Goal: Transaction & Acquisition: Purchase product/service

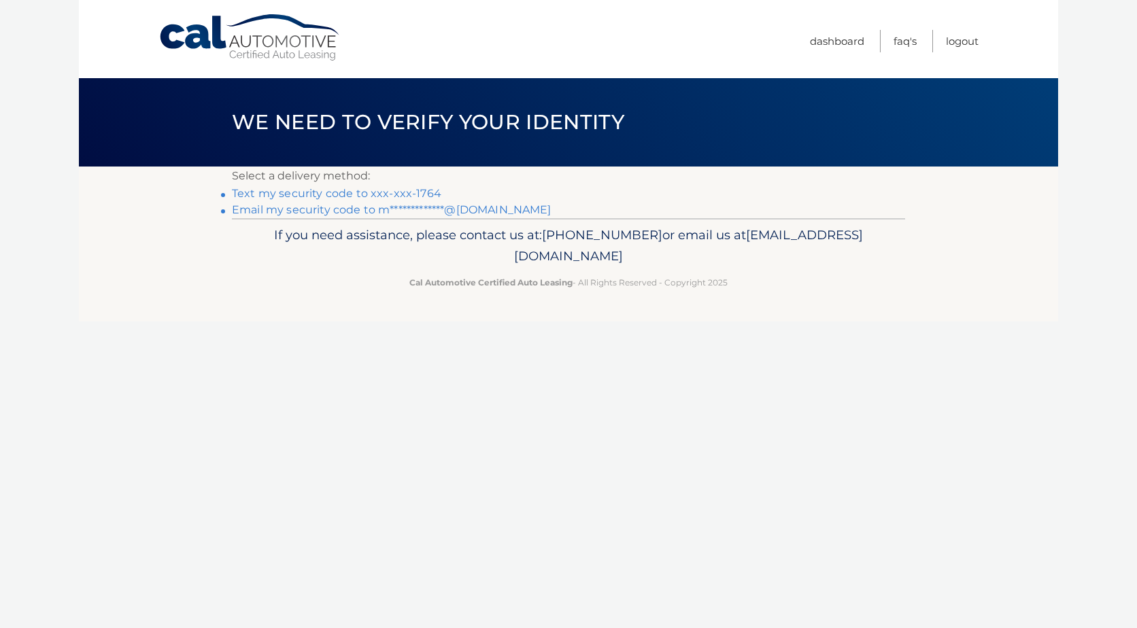
click at [416, 194] on link "Text my security code to xxx-xxx-1764" at bounding box center [336, 193] width 209 height 13
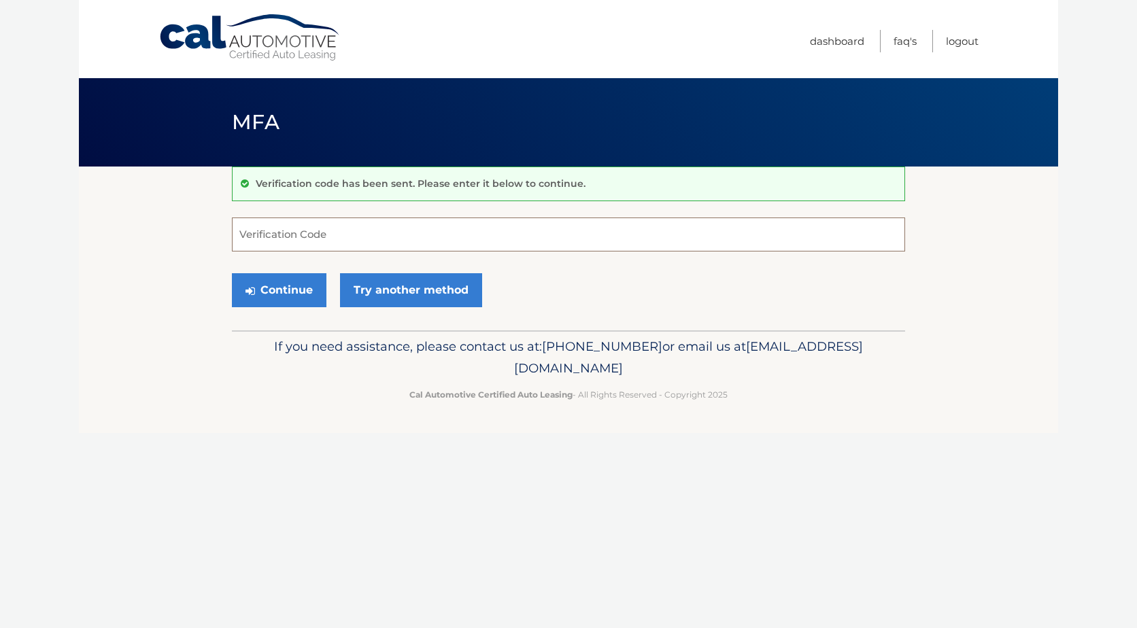
click at [370, 237] on input "Verification Code" at bounding box center [568, 235] width 673 height 34
type input "314452"
click at [290, 288] on button "Continue" at bounding box center [279, 290] width 94 height 34
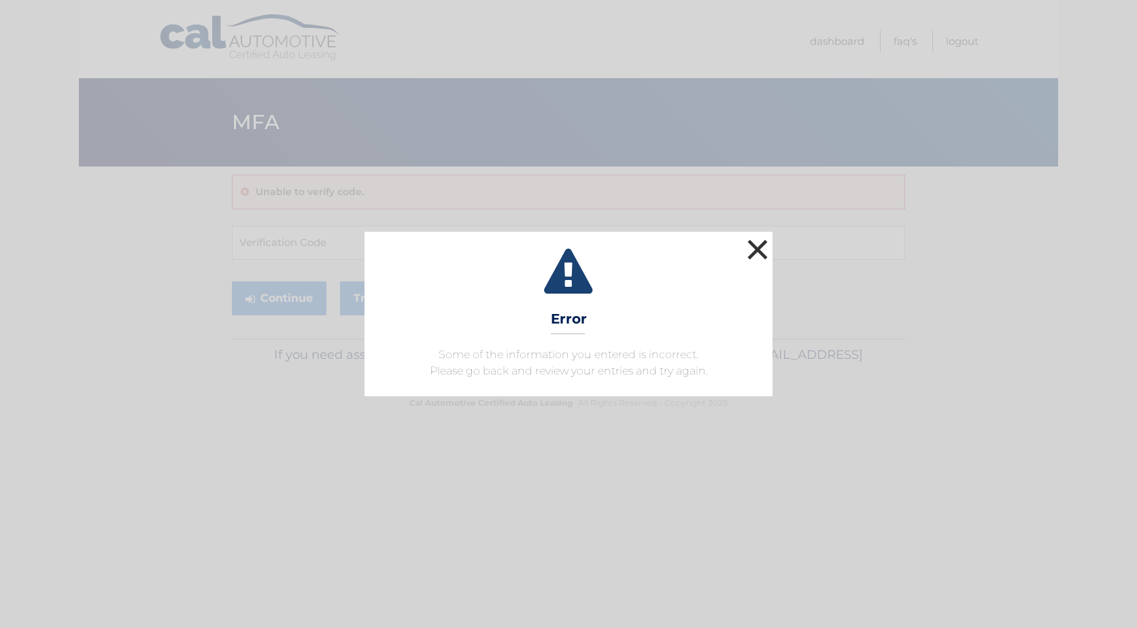
click at [759, 245] on button "×" at bounding box center [757, 249] width 27 height 27
click at [759, 245] on input "Verification Code" at bounding box center [568, 243] width 673 height 34
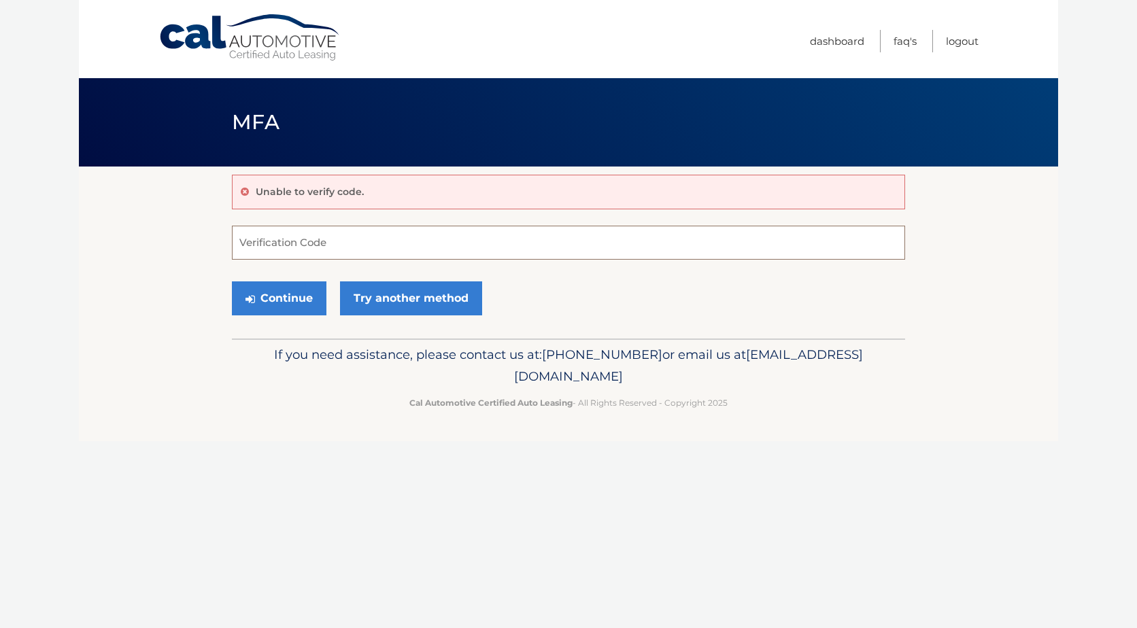
click at [394, 256] on input "Verification Code" at bounding box center [568, 243] width 673 height 34
type input "314452"
click at [296, 296] on button "Continue" at bounding box center [279, 298] width 94 height 34
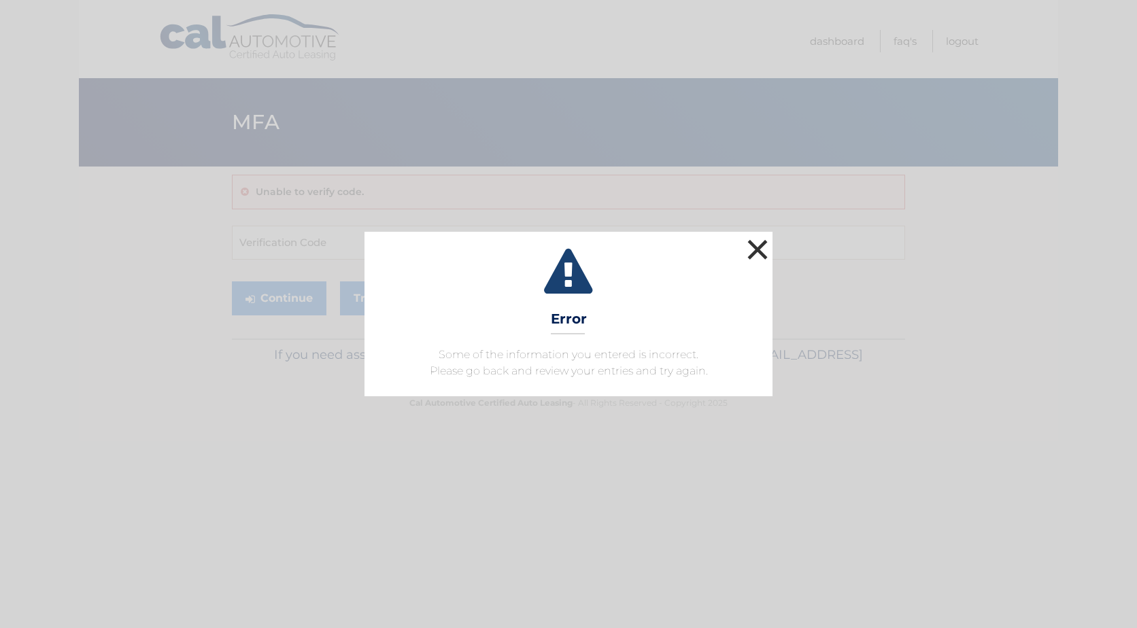
click at [760, 252] on button "×" at bounding box center [757, 249] width 27 height 27
click at [760, 252] on input "Verification Code" at bounding box center [568, 243] width 673 height 34
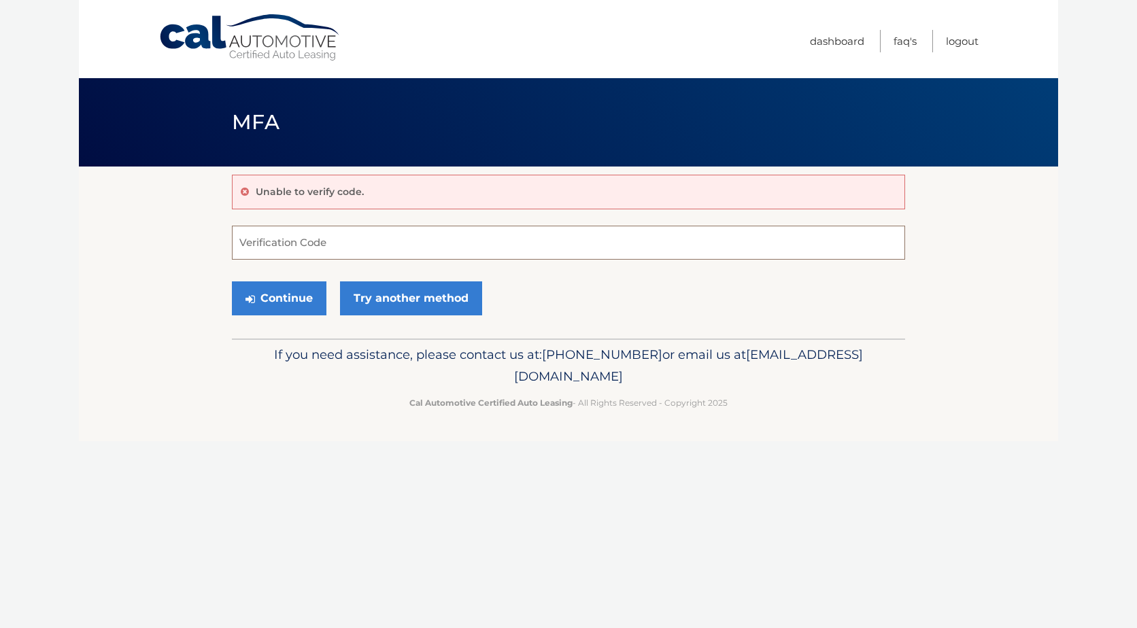
click at [366, 242] on input "Verification Code" at bounding box center [568, 243] width 673 height 34
type input "565003"
click at [284, 292] on button "Continue" at bounding box center [279, 298] width 94 height 34
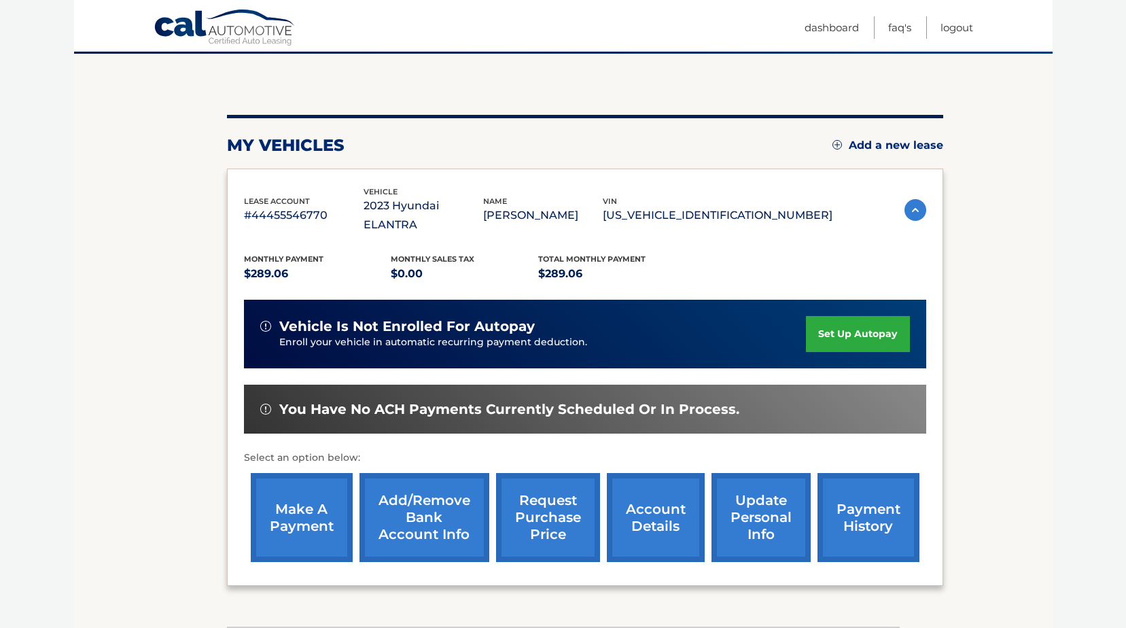
scroll to position [114, 0]
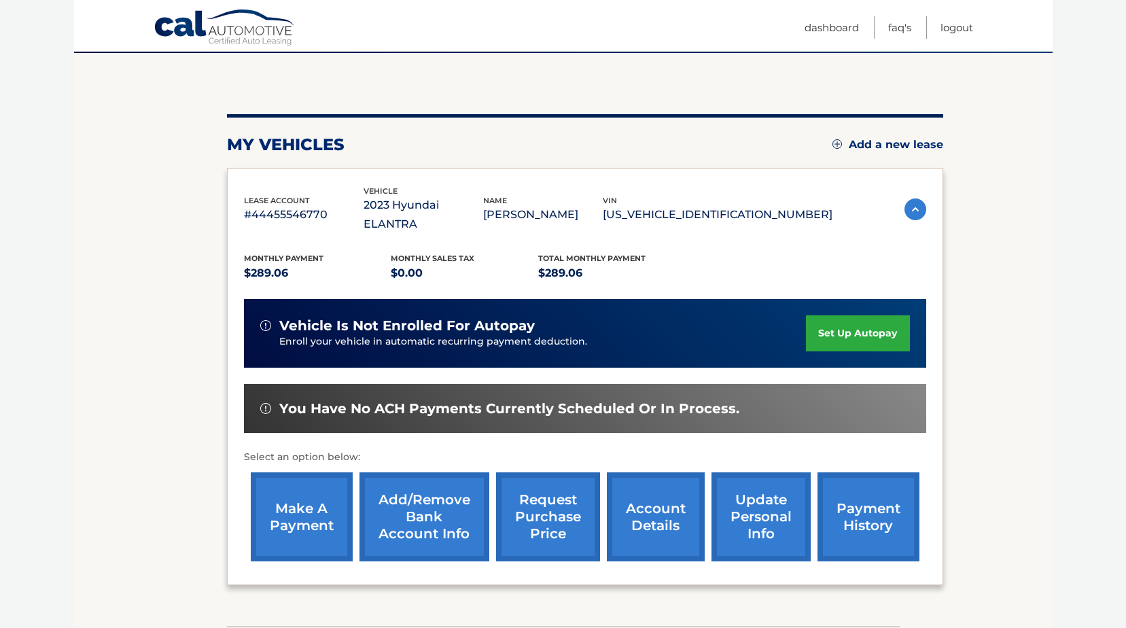
click at [288, 483] on link "make a payment" at bounding box center [302, 516] width 102 height 89
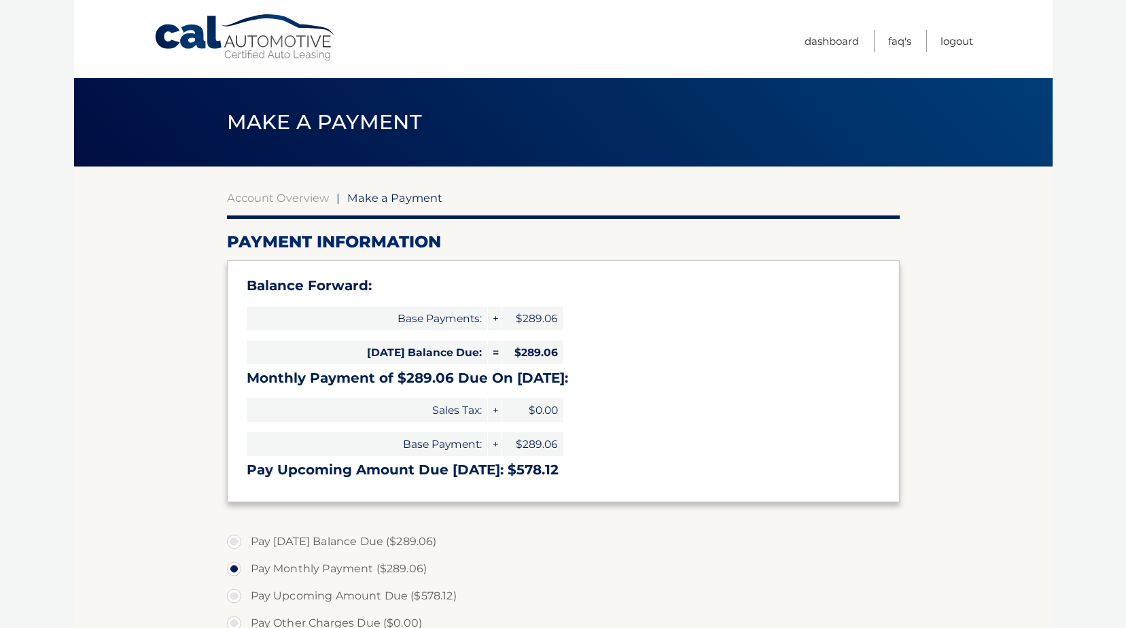
select select "ZDExMmJjYmYtNDUxMS00NWRjLTkwNDgtNDFhNGIwYmJkODUy"
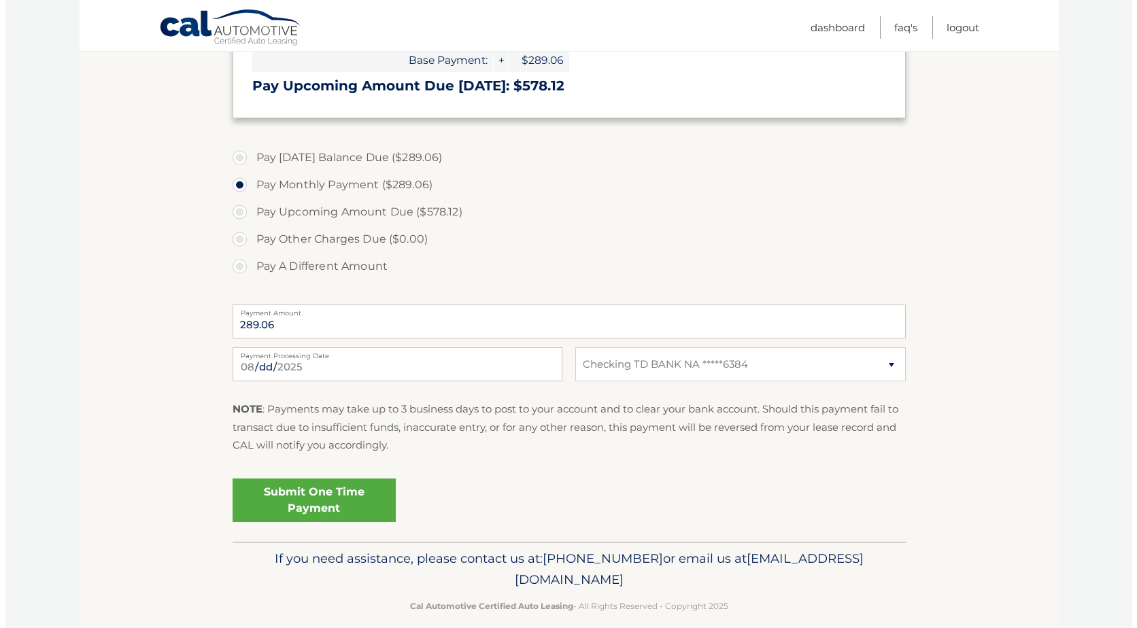
scroll to position [379, 0]
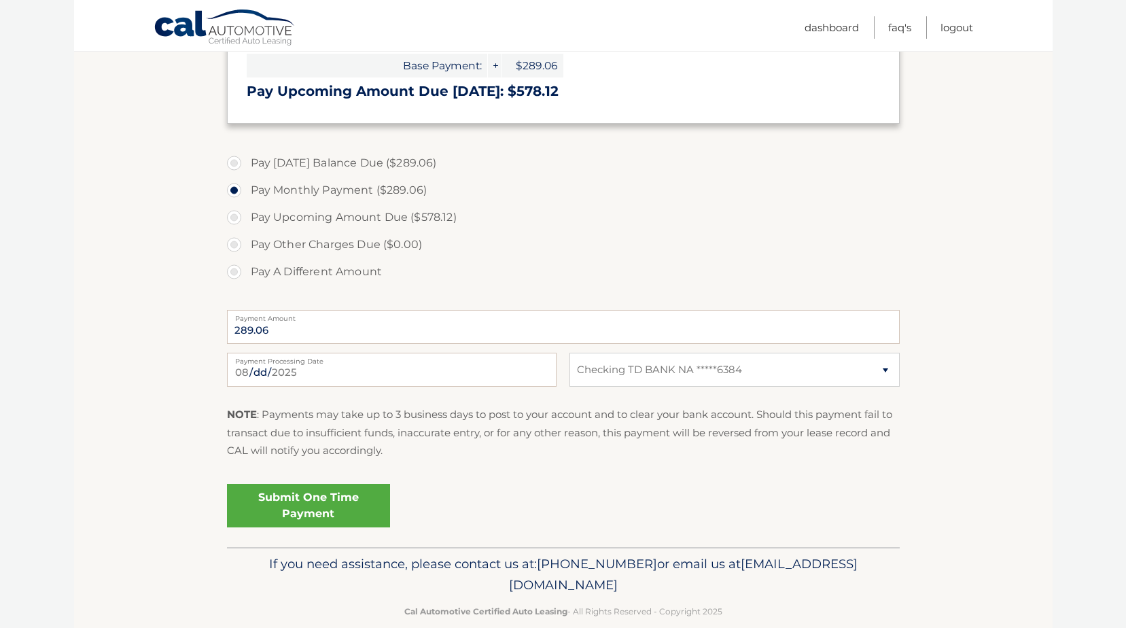
click at [343, 496] on link "Submit One Time Payment" at bounding box center [308, 506] width 163 height 44
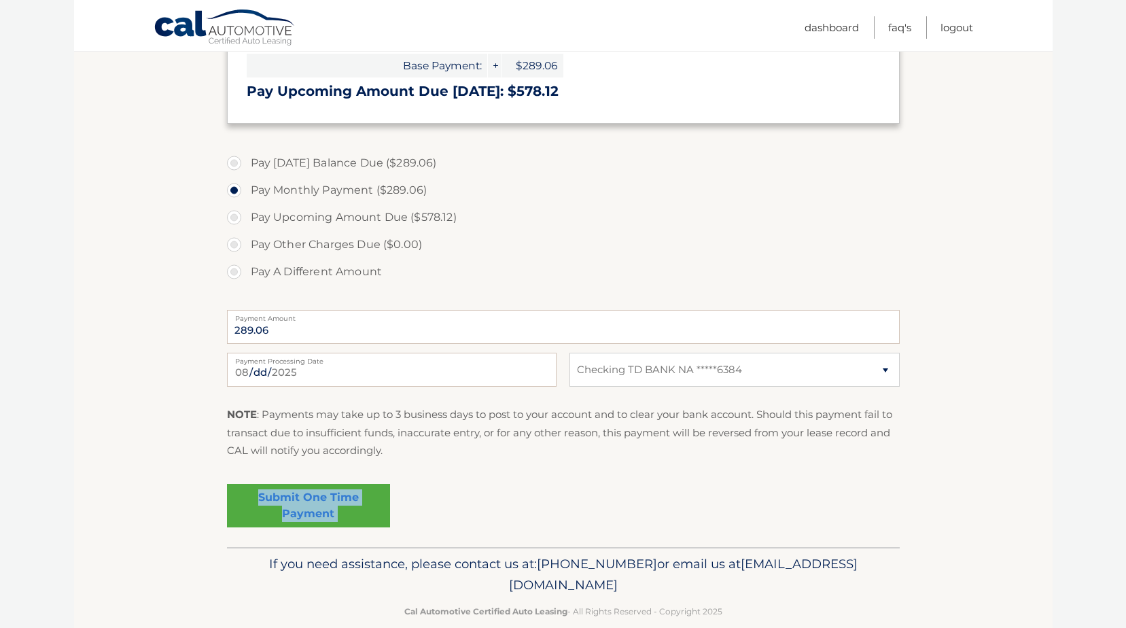
click at [343, 496] on link "Submit One Time Payment" at bounding box center [308, 506] width 163 height 44
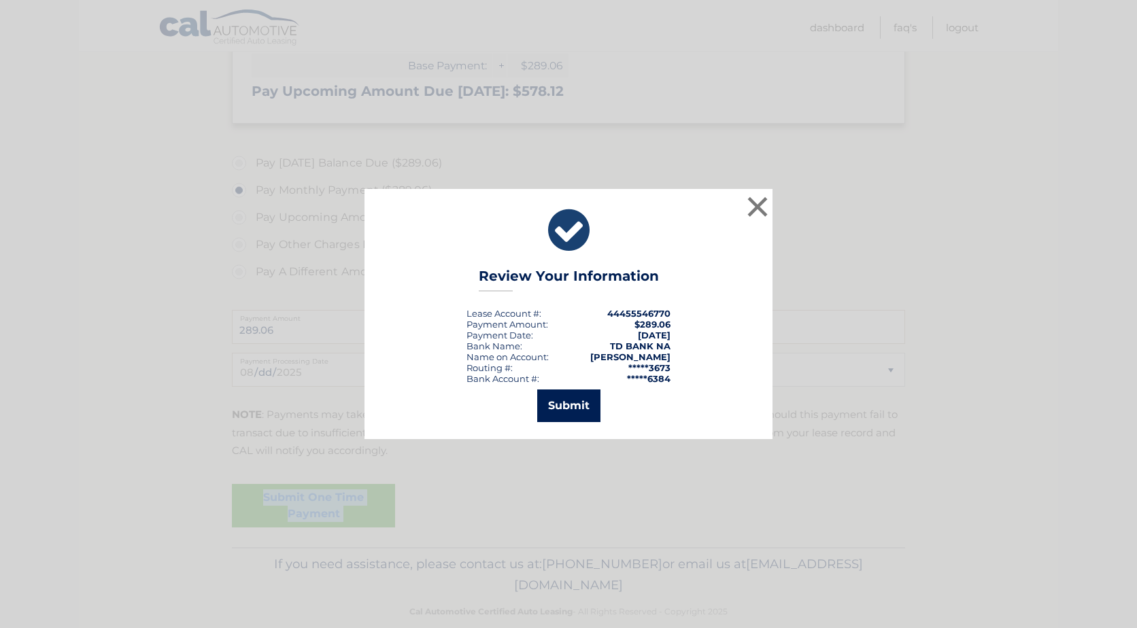
click at [574, 406] on button "Submit" at bounding box center [568, 406] width 63 height 33
click at [0, 0] on icon at bounding box center [0, 0] width 0 height 0
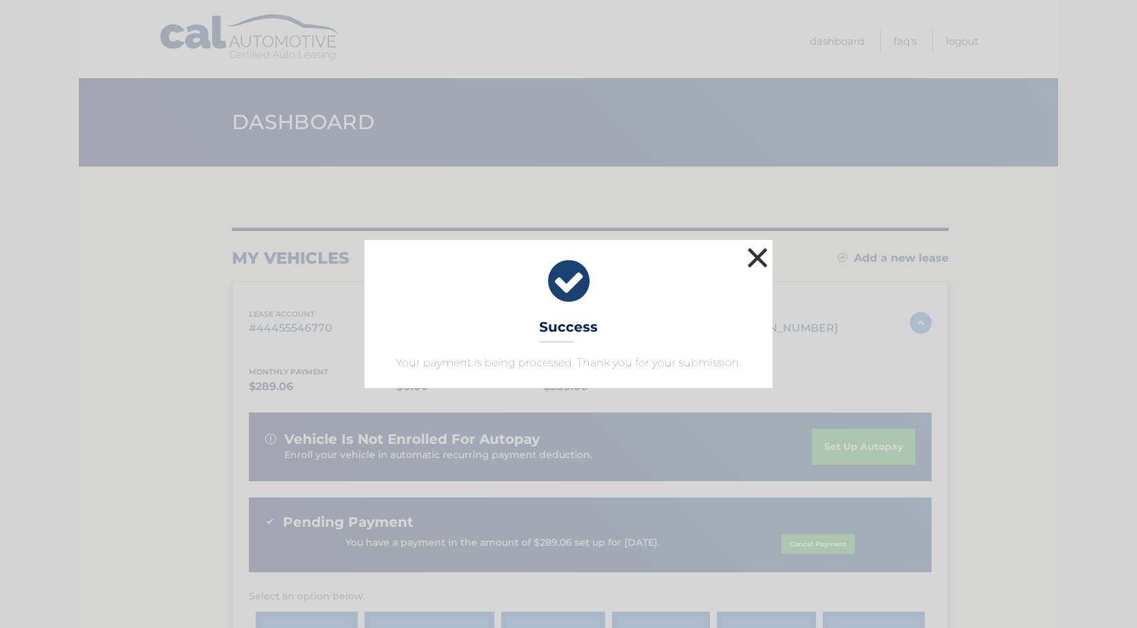
click at [757, 256] on button "×" at bounding box center [757, 257] width 27 height 27
click at [757, 256] on div "my vehicles Add a new lease" at bounding box center [590, 258] width 717 height 20
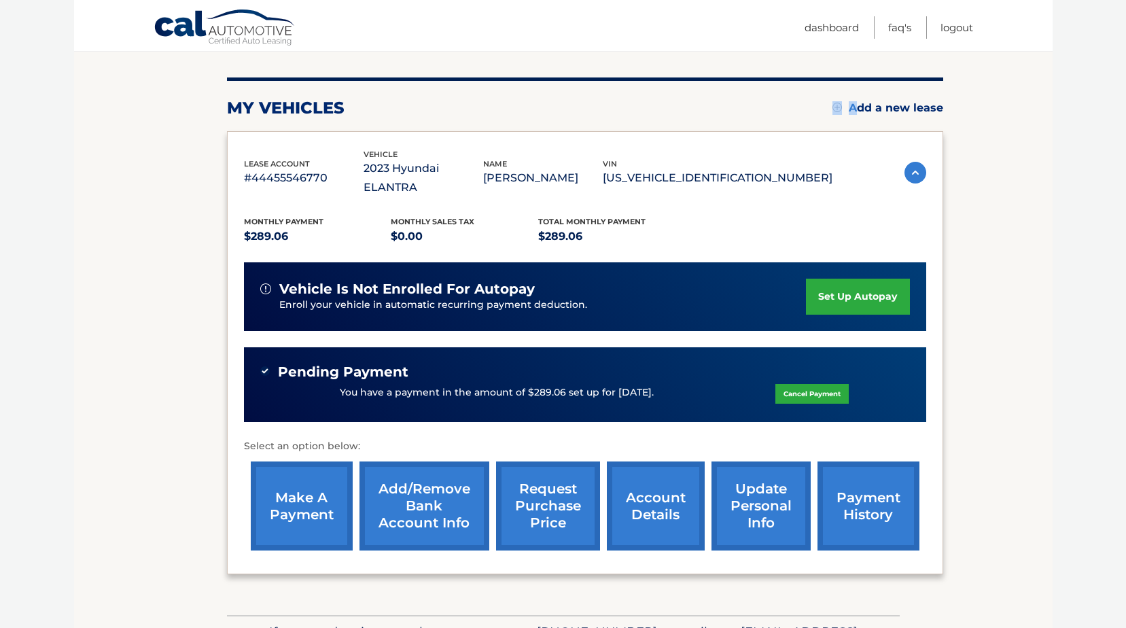
scroll to position [222, 0]
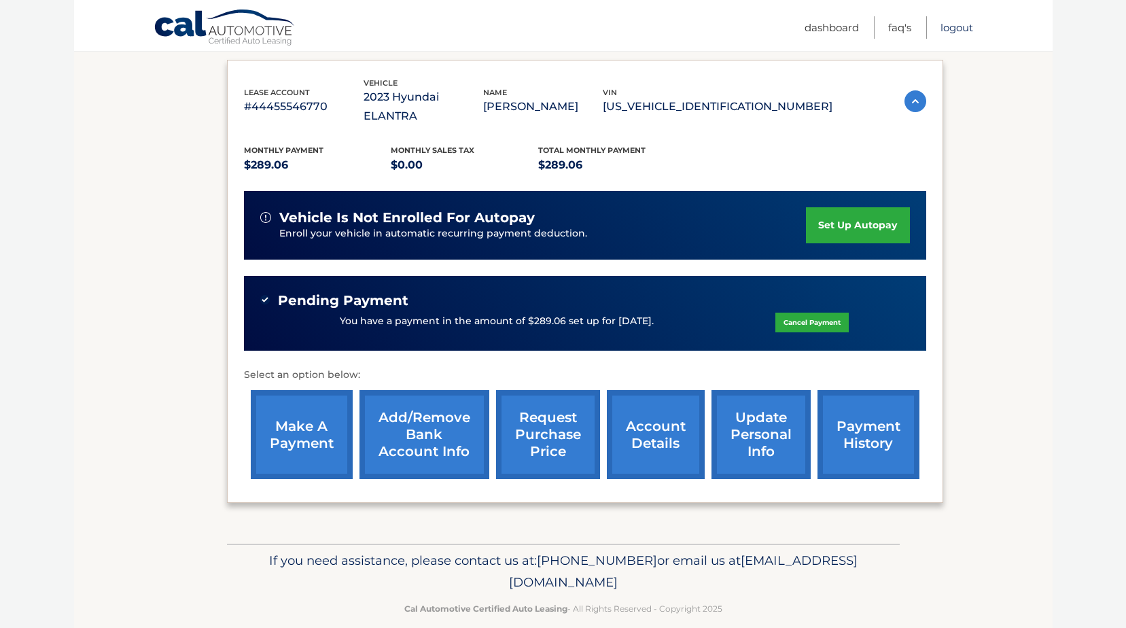
click at [959, 29] on link "Logout" at bounding box center [957, 27] width 33 height 22
